Goal: Transaction & Acquisition: Purchase product/service

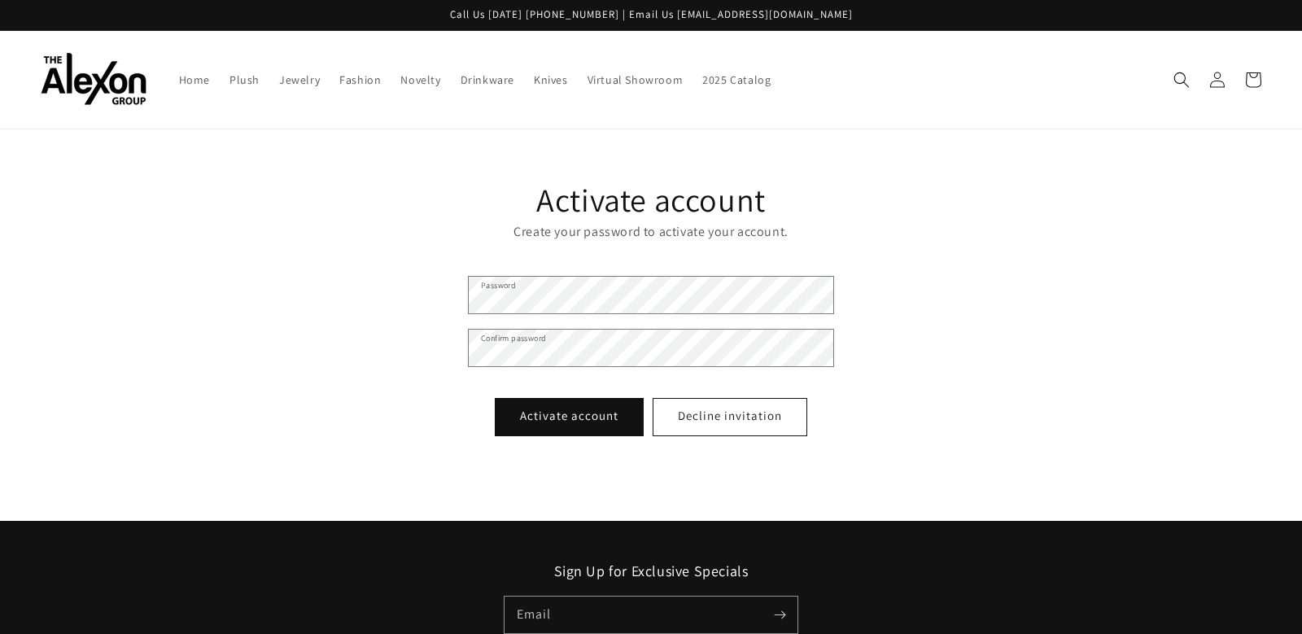
click at [526, 274] on div "Activate account Create your password to activate your account. Password Confir…" at bounding box center [650, 312] width 389 height 269
click at [532, 421] on button "Activate account" at bounding box center [569, 417] width 147 height 37
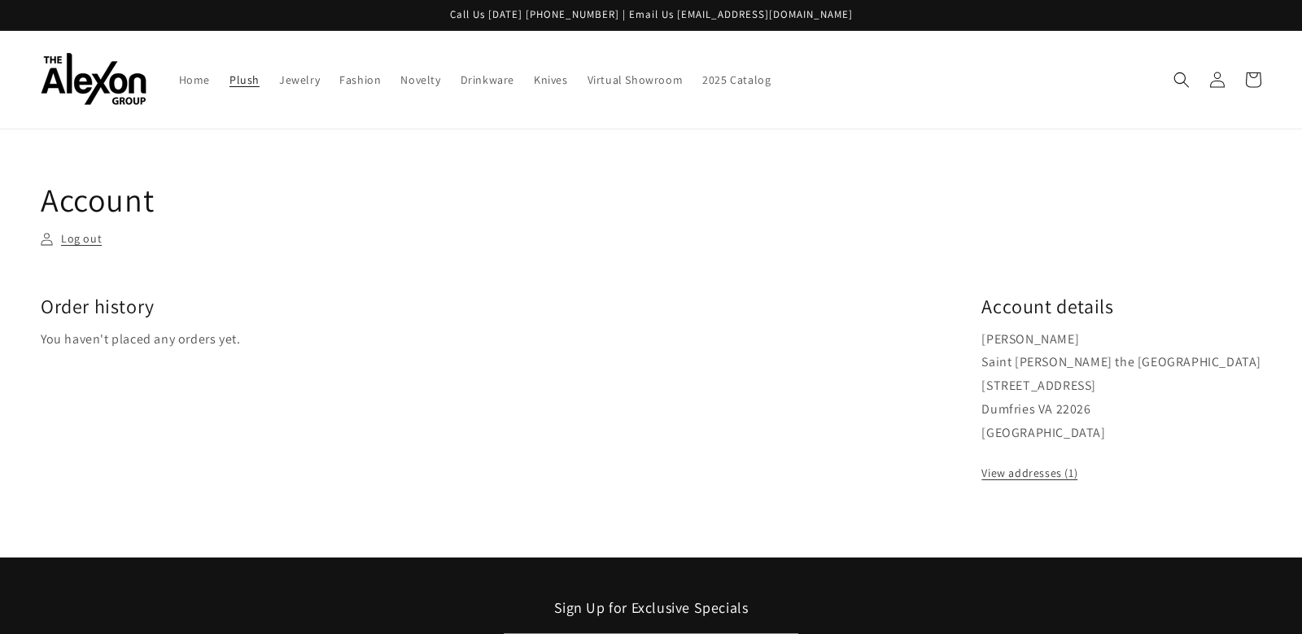
click at [239, 78] on span "Plush" at bounding box center [244, 79] width 30 height 15
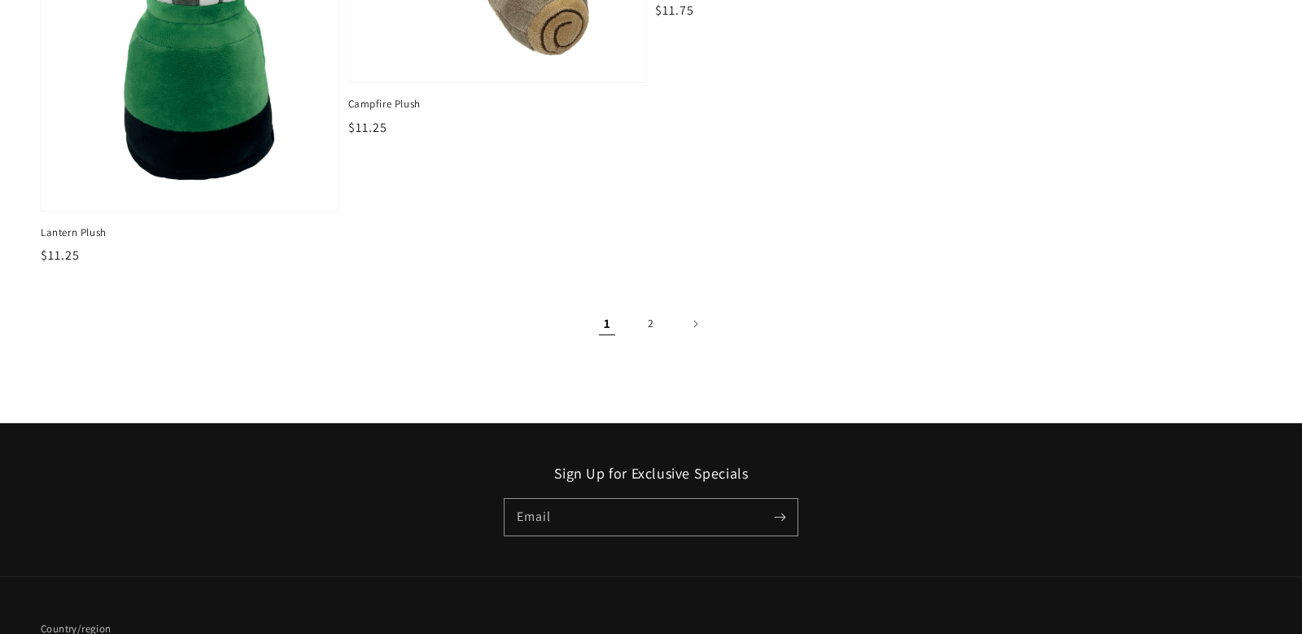
scroll to position [2899, 0]
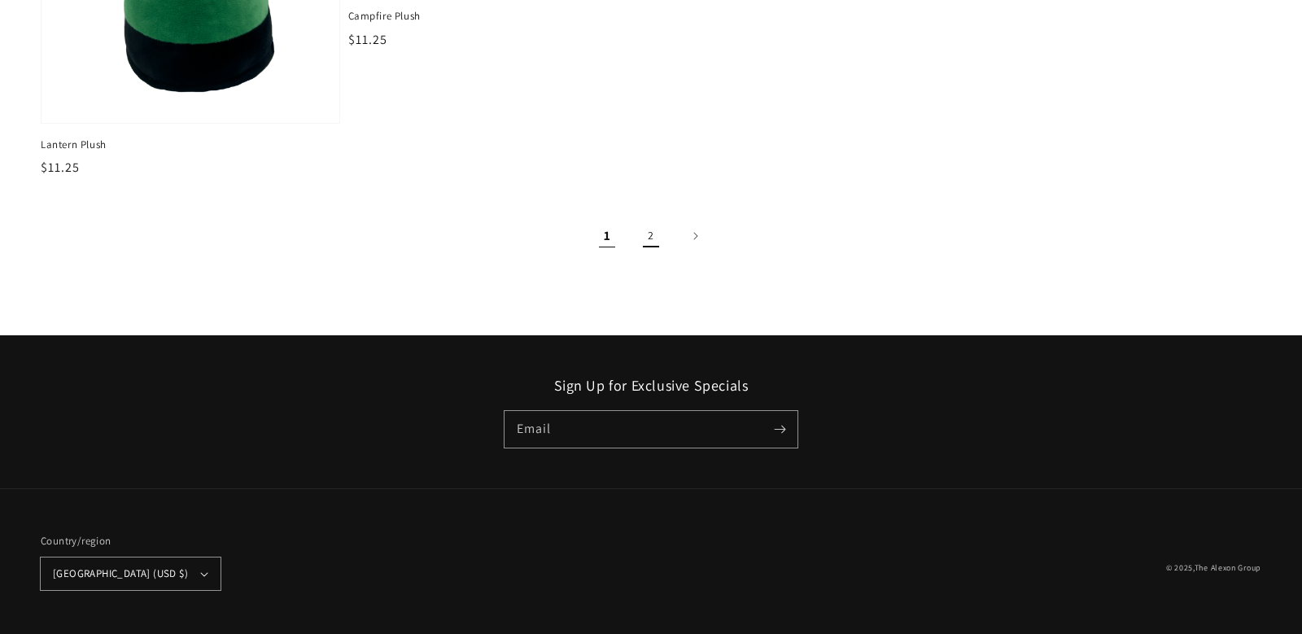
click at [653, 232] on link "2" at bounding box center [651, 236] width 36 height 36
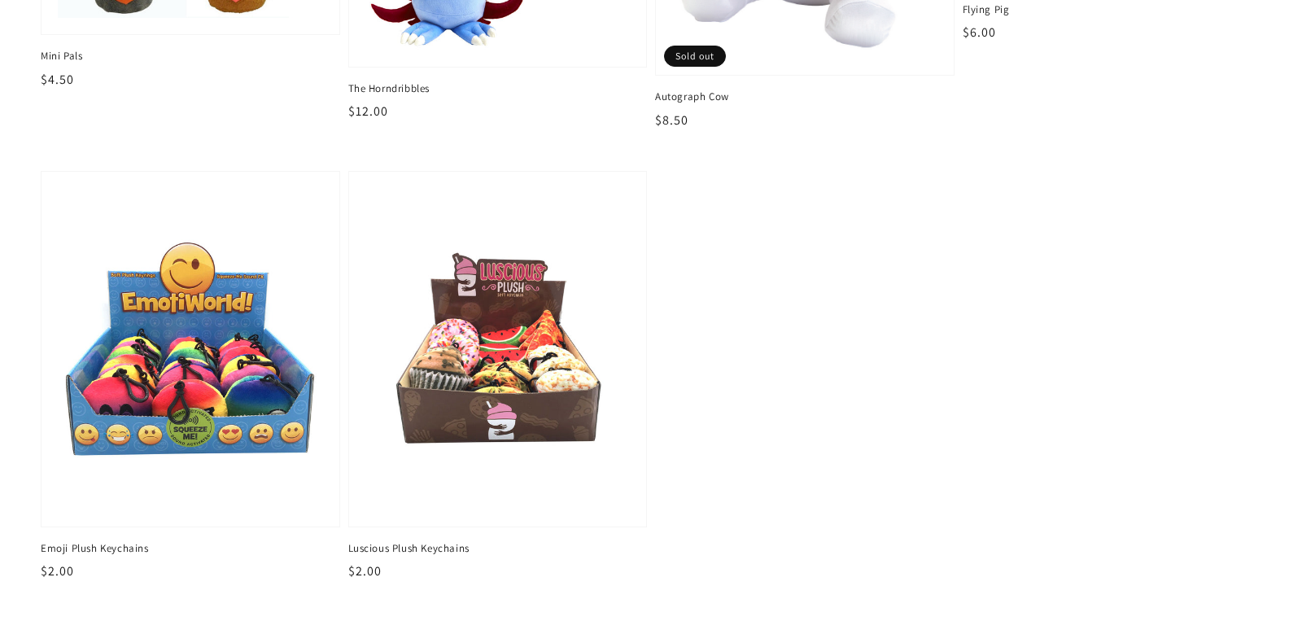
scroll to position [864, 0]
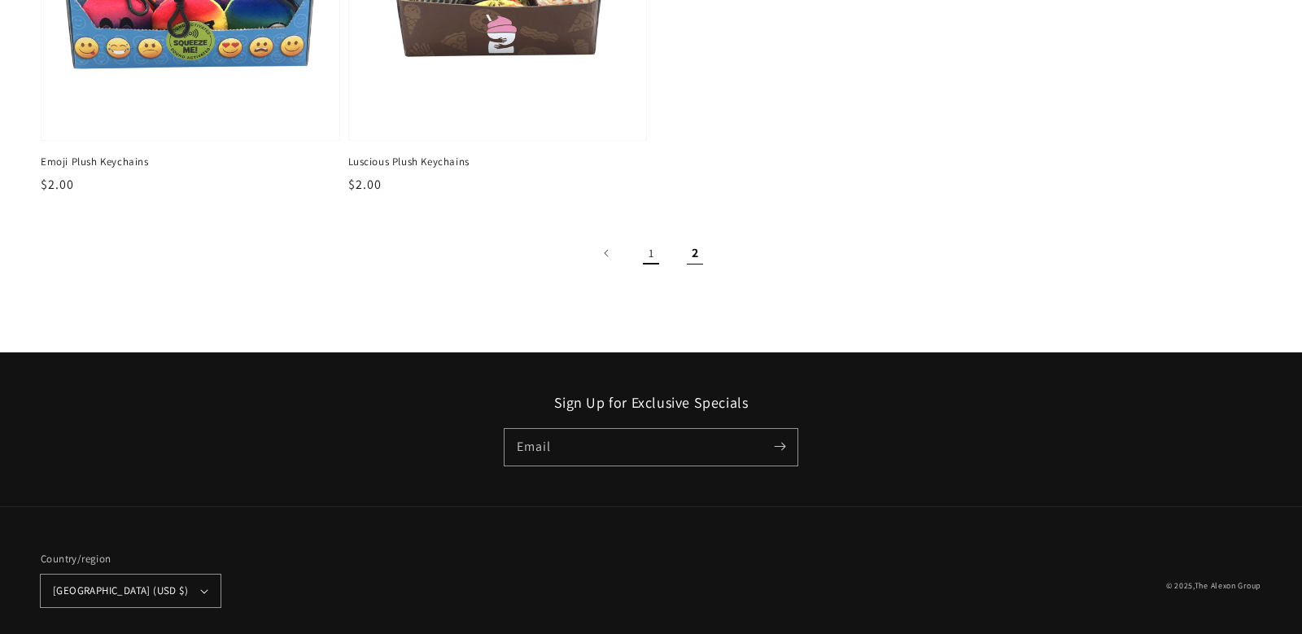
click at [650, 243] on link "1" at bounding box center [651, 253] width 36 height 36
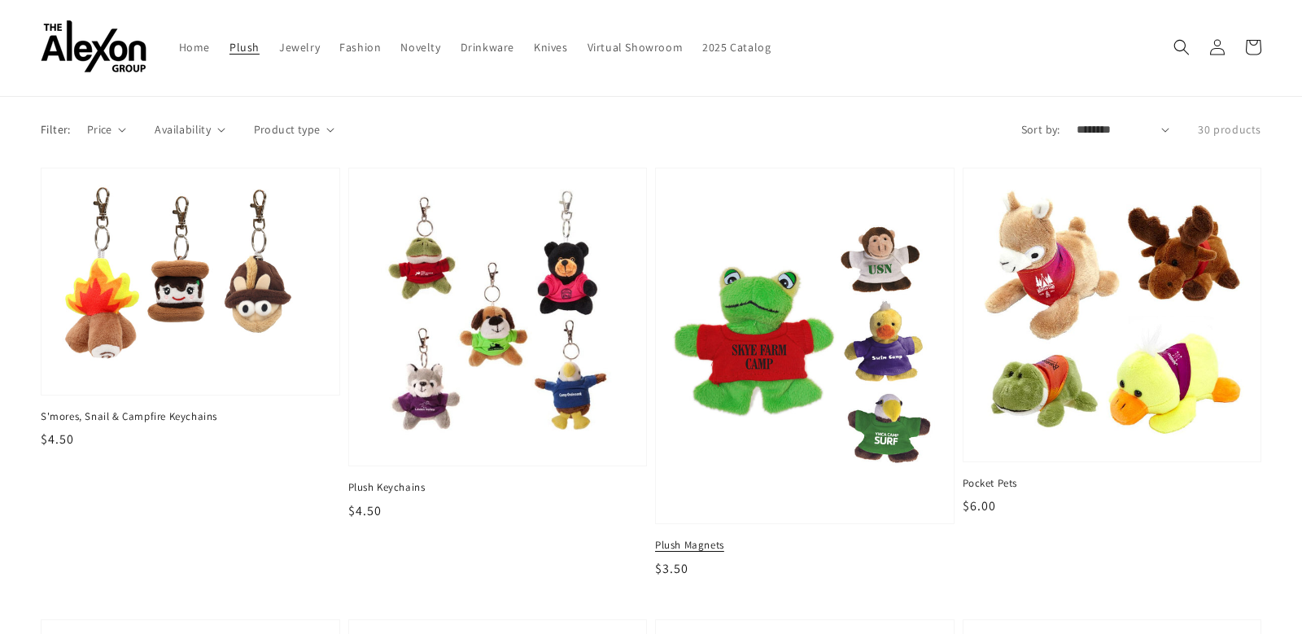
scroll to position [7, 0]
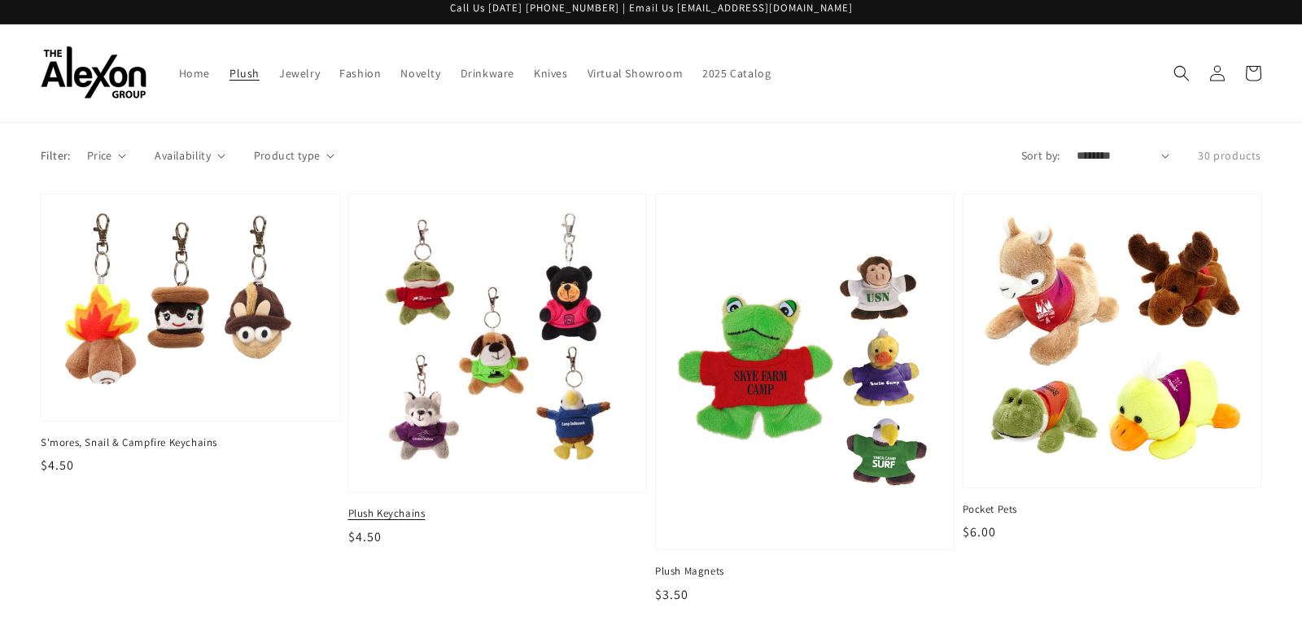
click at [374, 511] on span "Plush Keychains" at bounding box center [497, 513] width 299 height 15
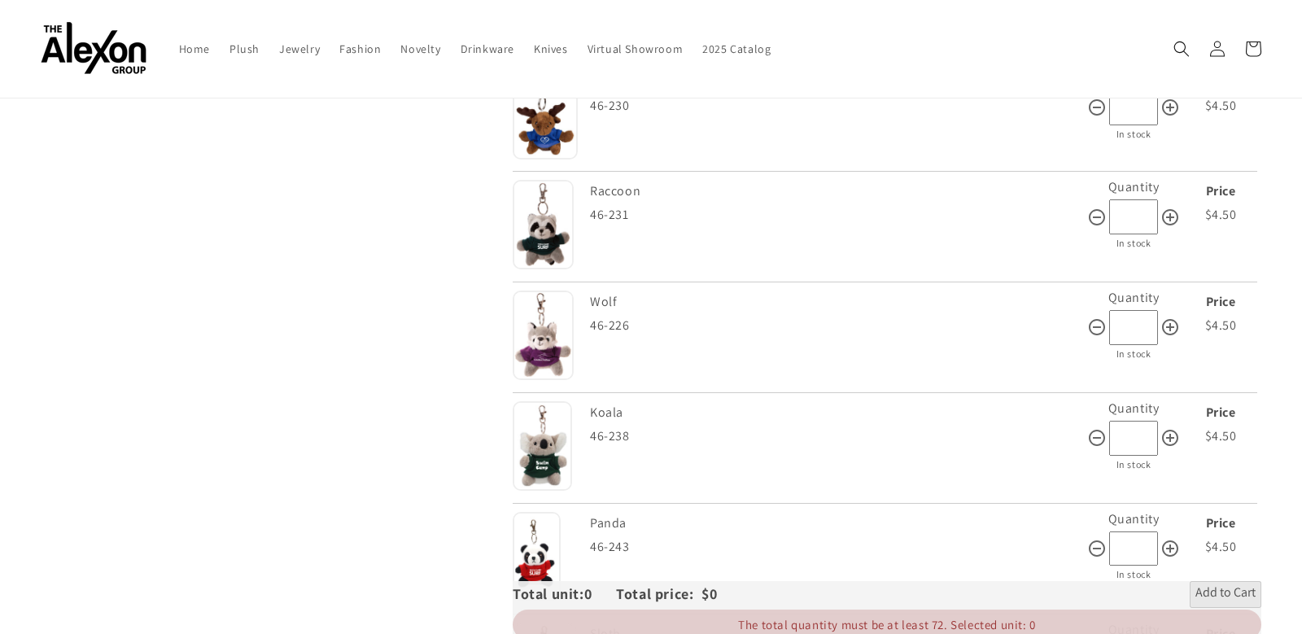
scroll to position [1647, 0]
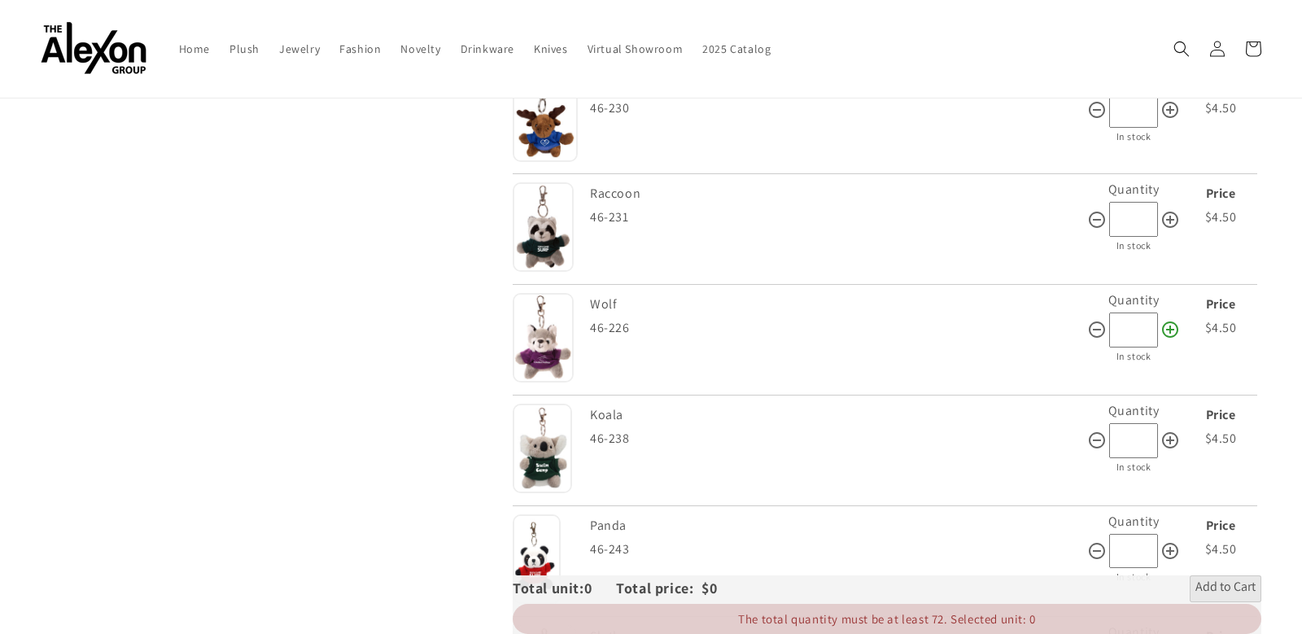
click at [1167, 324] on icon at bounding box center [1170, 330] width 20 height 20
click at [1168, 332] on icon at bounding box center [1170, 330] width 20 height 20
click at [1168, 333] on icon at bounding box center [1170, 330] width 20 height 20
click at [1172, 333] on icon at bounding box center [1170, 330] width 20 height 20
click at [1166, 334] on icon at bounding box center [1170, 330] width 20 height 20
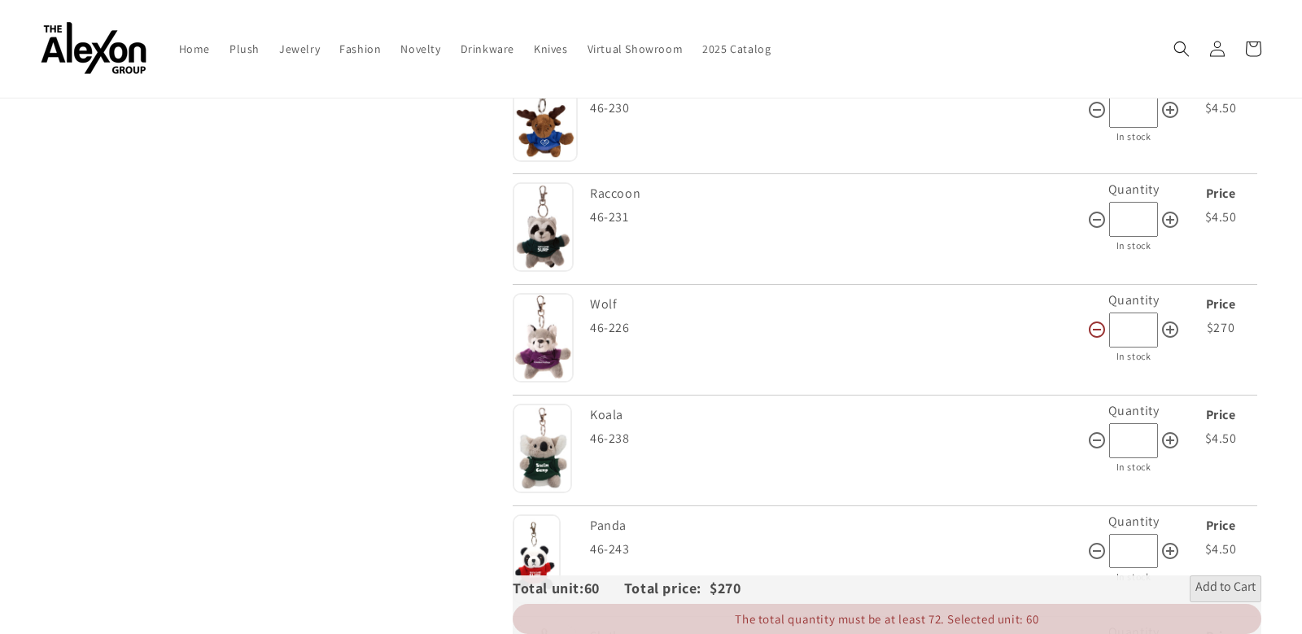
click at [1097, 334] on icon at bounding box center [1097, 330] width 20 height 20
click at [1171, 334] on icon at bounding box center [1170, 330] width 20 height 20
click at [1101, 334] on icon at bounding box center [1097, 330] width 20 height 20
click at [1168, 330] on icon at bounding box center [1170, 329] width 16 height 16
click at [1173, 327] on icon at bounding box center [1170, 330] width 20 height 20
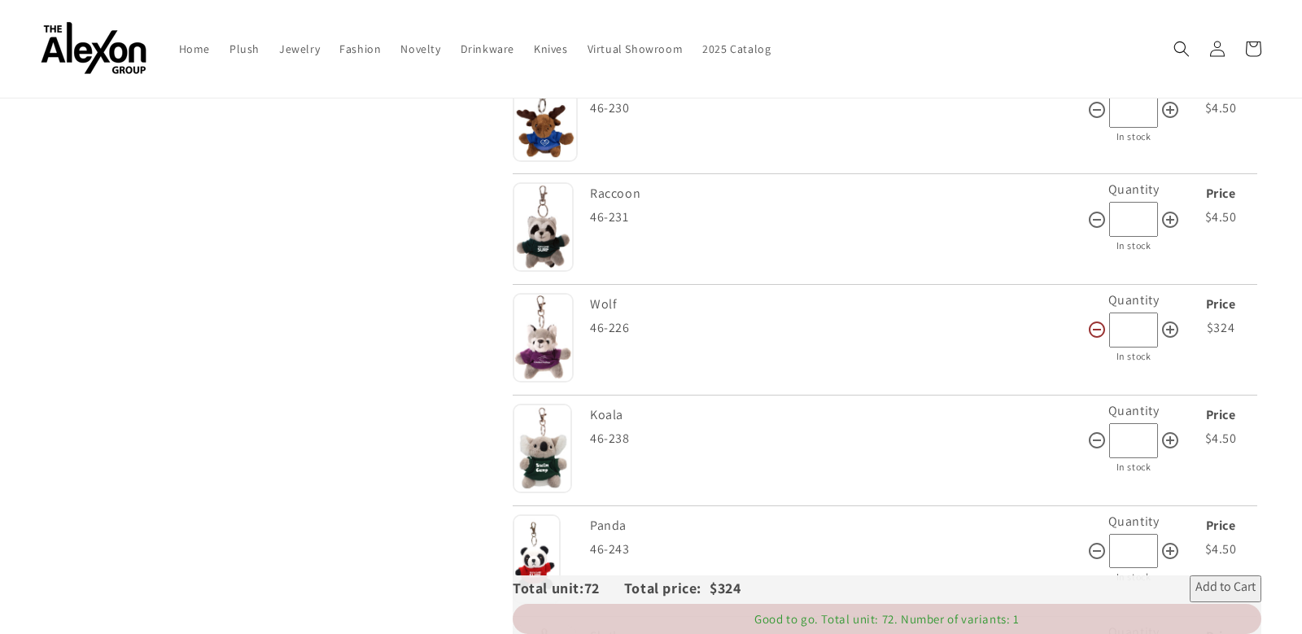
click at [1098, 334] on icon at bounding box center [1097, 330] width 20 height 20
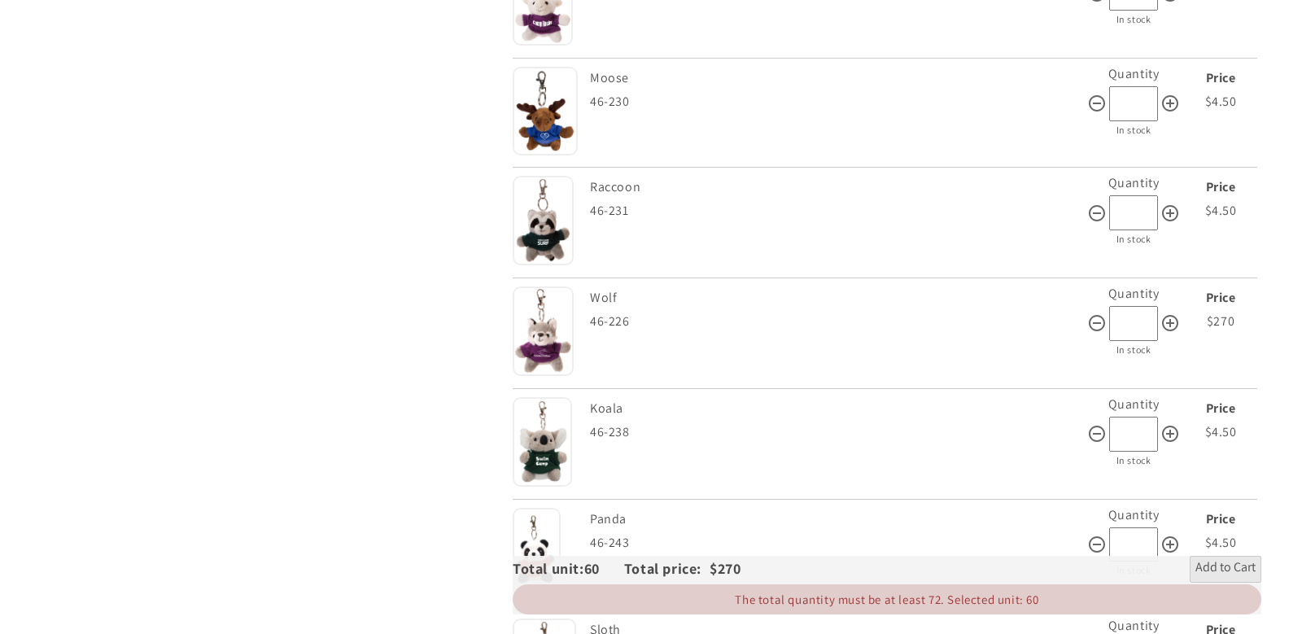
scroll to position [1661, 0]
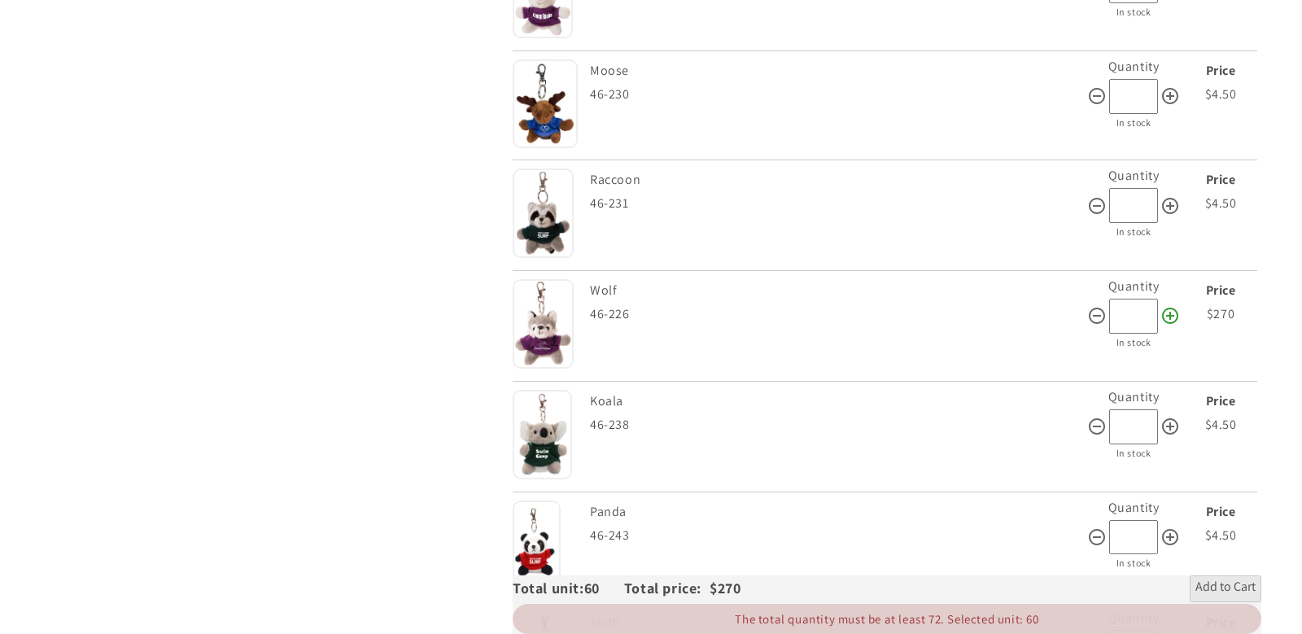
click at [1165, 328] on div at bounding box center [1169, 316] width 22 height 35
type input "**"
click at [1216, 590] on span "Add to Cart" at bounding box center [1225, 589] width 60 height 20
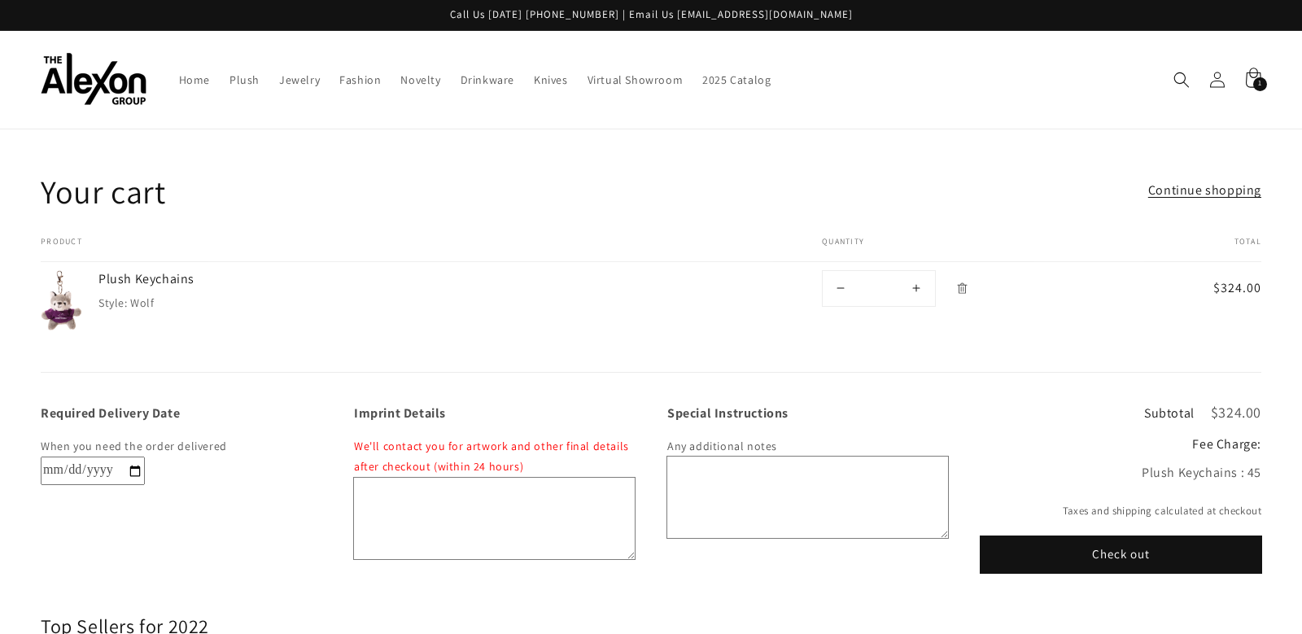
drag, startPoint x: 1203, startPoint y: 471, endPoint x: 1185, endPoint y: 470, distance: 18.0
click at [1221, 473] on div "Plush Keychains : 45" at bounding box center [1121, 473] width 281 height 24
click at [1141, 560] on button "Check out" at bounding box center [1121, 554] width 281 height 37
click at [709, 465] on textarea "Special Instructions" at bounding box center [807, 496] width 281 height 81
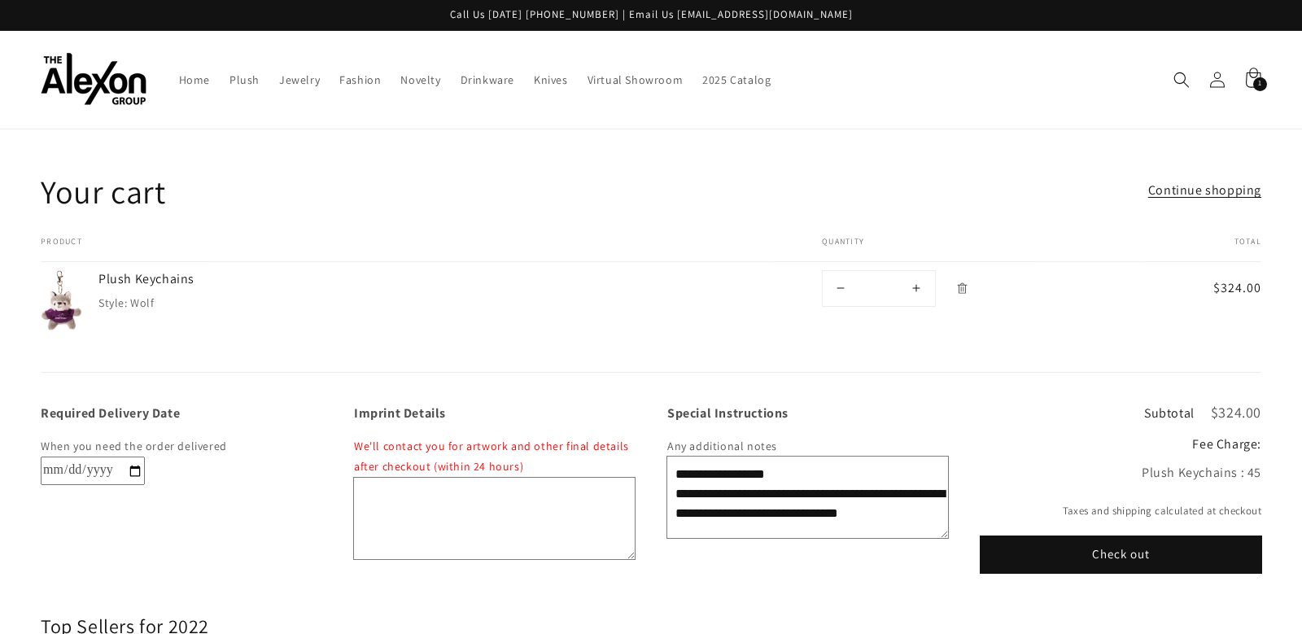
scroll to position [4, 0]
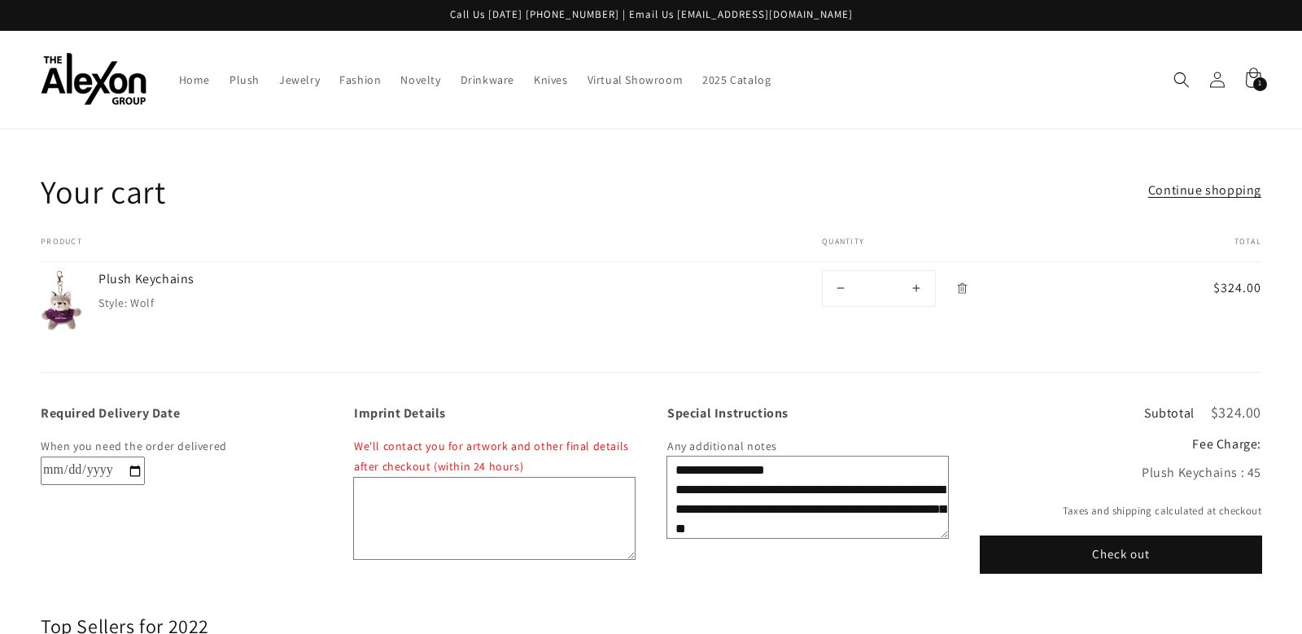
type textarea "**********"
